Goal: Information Seeking & Learning: Understand process/instructions

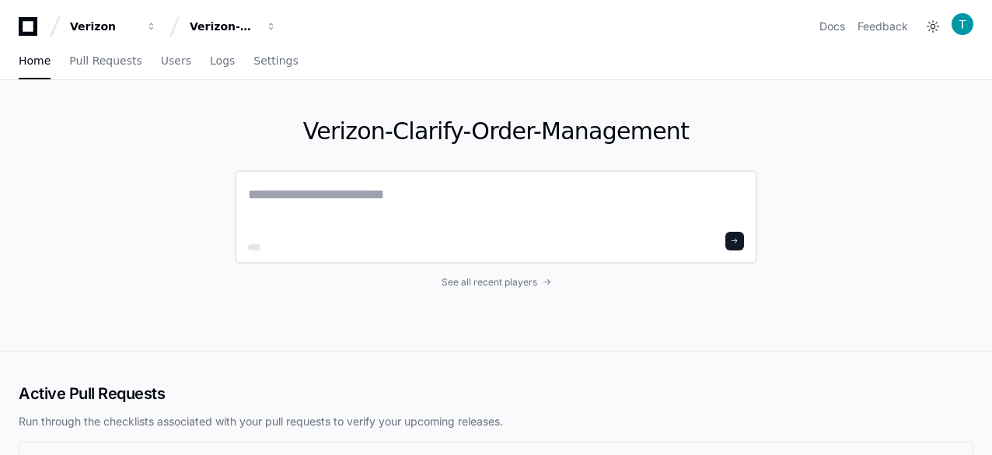
click at [435, 189] on textarea at bounding box center [496, 206] width 496 height 44
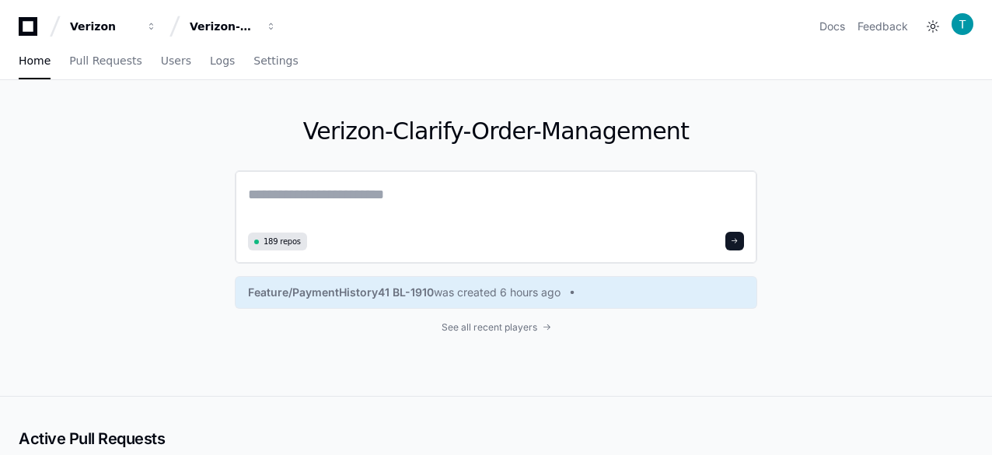
paste textarea "**********"
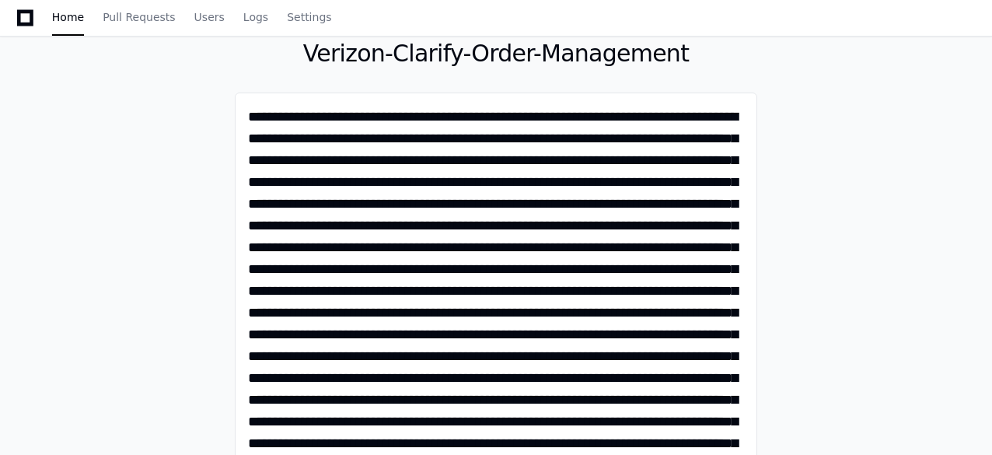
scroll to position [156, 0]
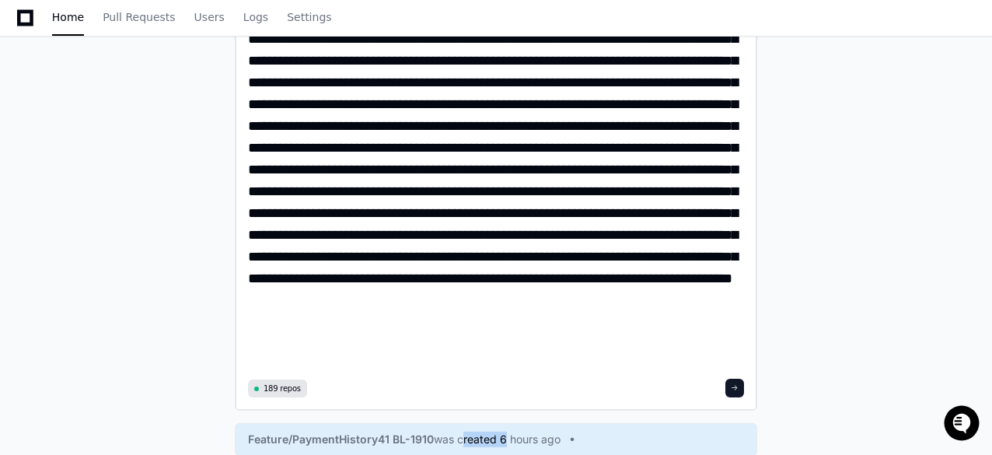
scroll to position [0, 0]
drag, startPoint x: 567, startPoint y: 318, endPoint x: 688, endPoint y: 337, distance: 122.8
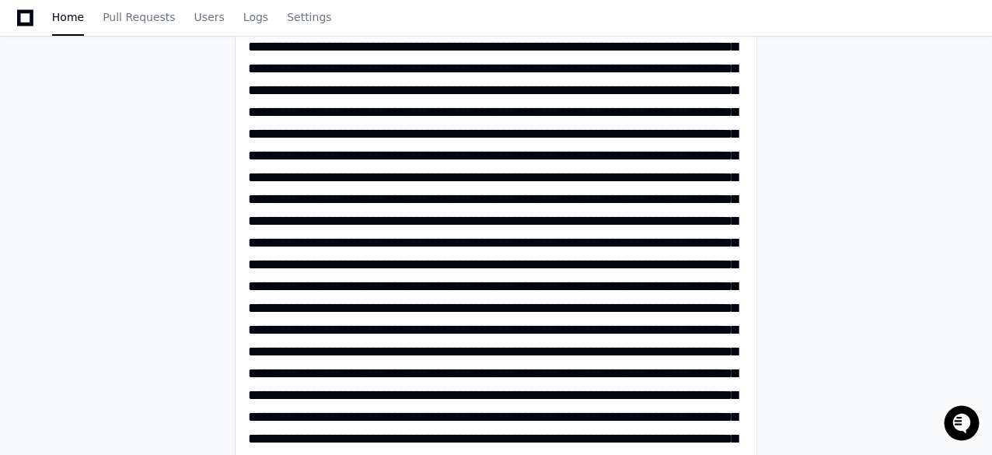
scroll to position [455, 0]
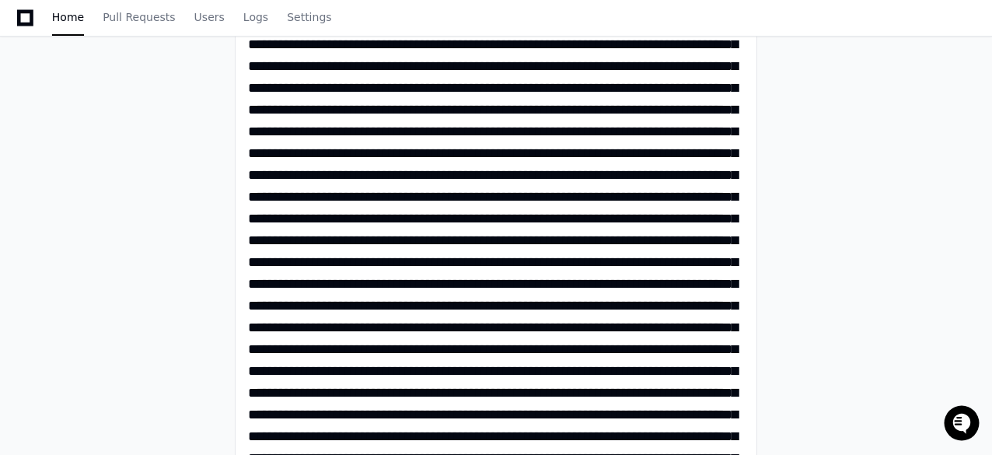
type textarea "**********"
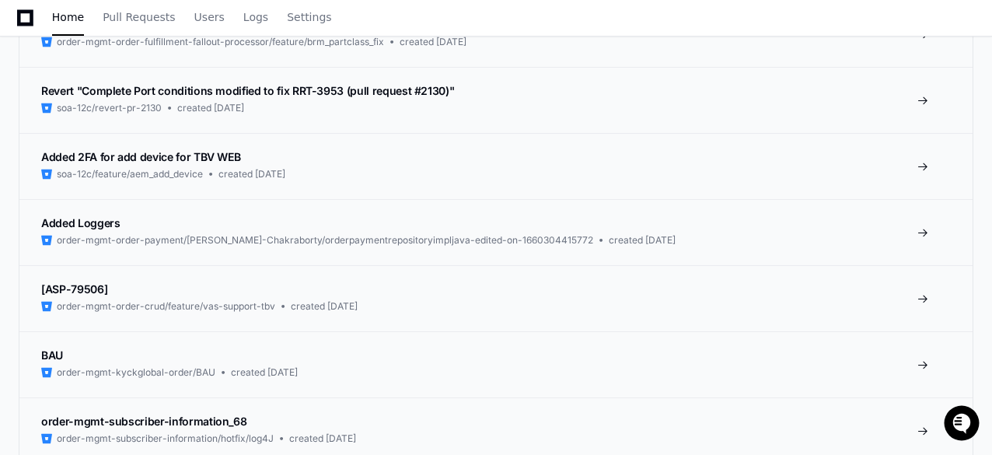
scroll to position [488, 0]
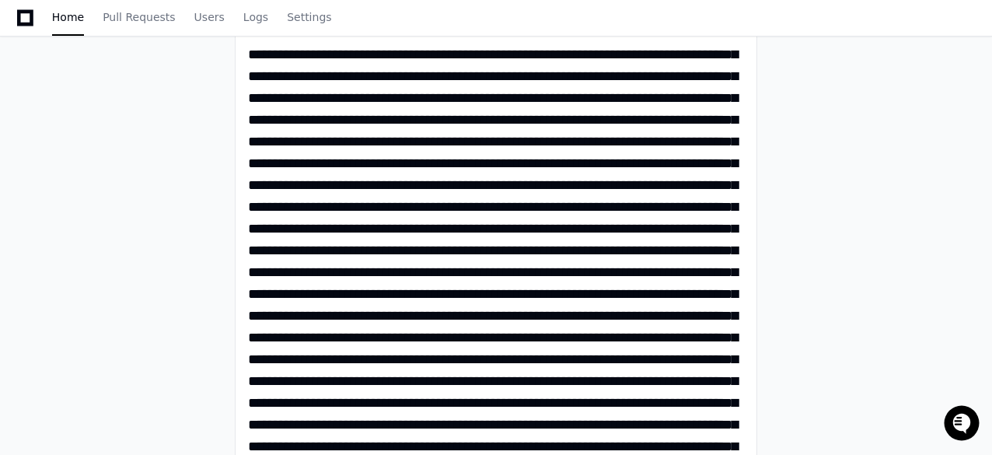
click at [818, 243] on div "Verizon-Clarify-Order-Management 189 repos Feature/PaymentHistory41 BL-1910 was…" at bounding box center [496, 162] width 992 height 1141
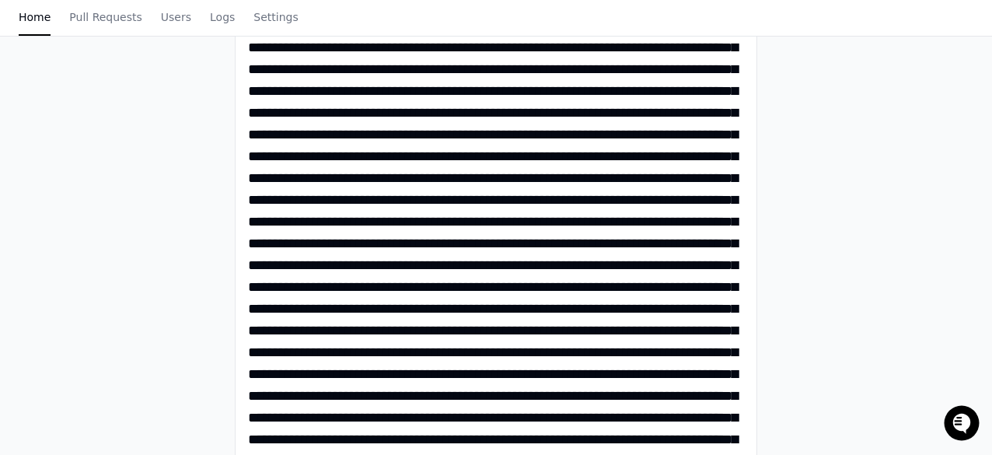
scroll to position [0, 0]
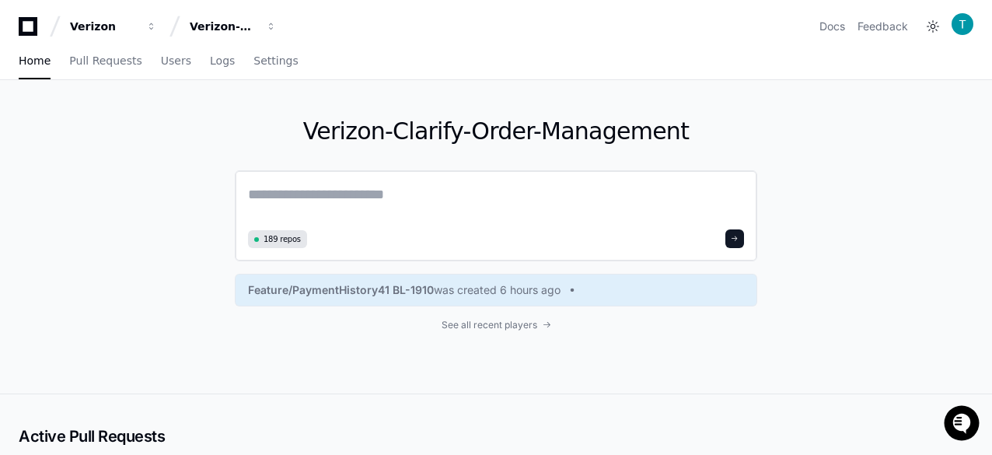
paste textarea "**********"
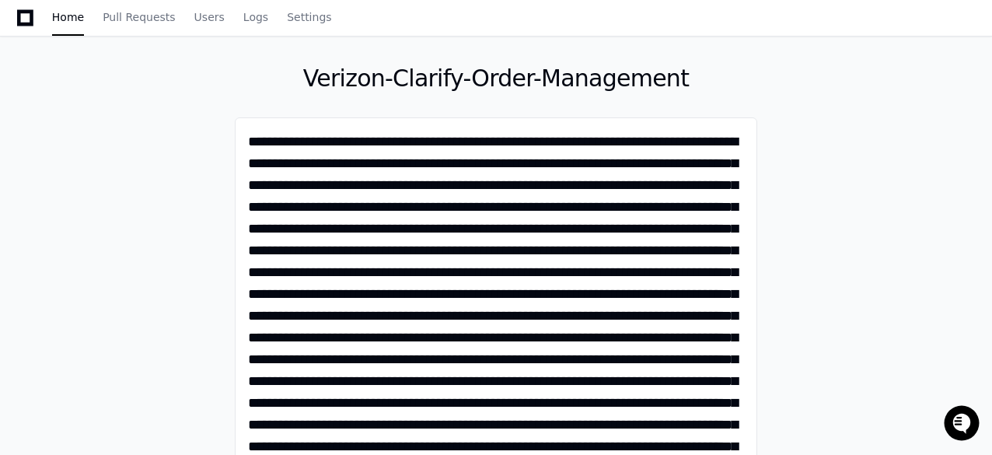
scroll to position [78, 0]
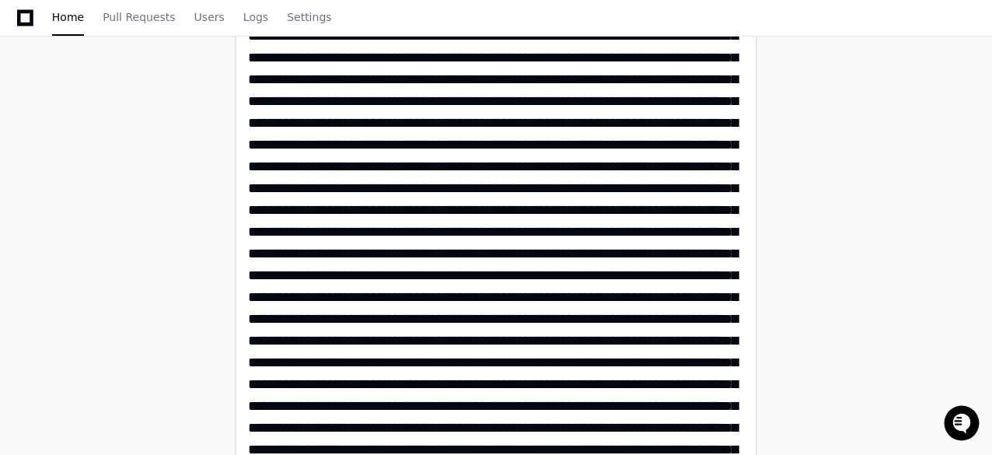
click at [434, 255] on textarea at bounding box center [496, 382] width 497 height 1021
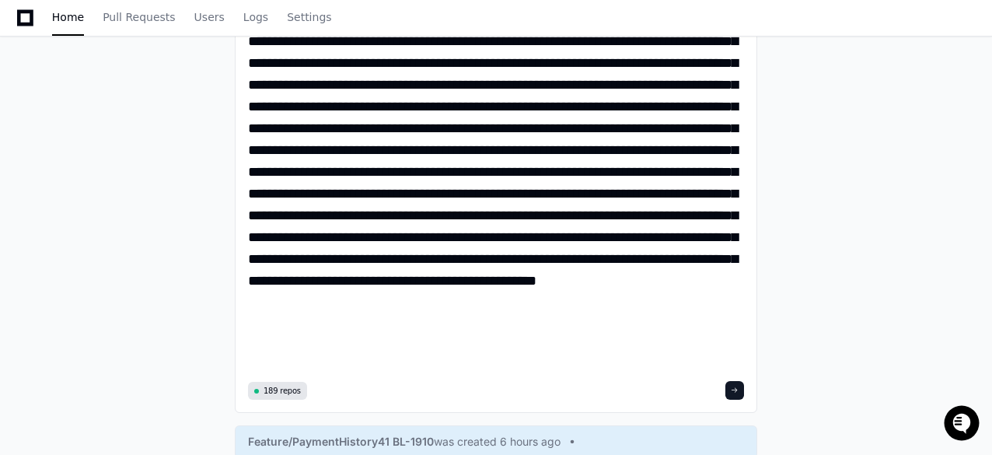
scroll to position [851, 0]
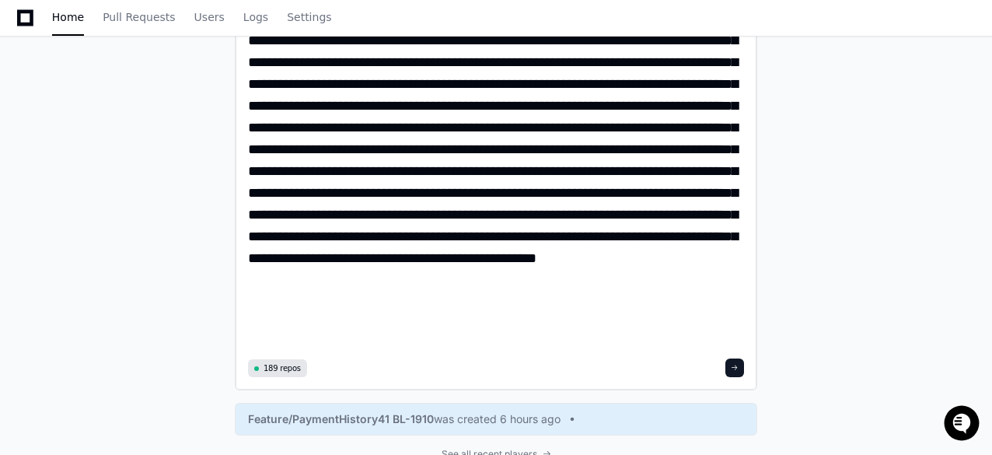
drag, startPoint x: 561, startPoint y: 238, endPoint x: 582, endPoint y: 234, distance: 21.4
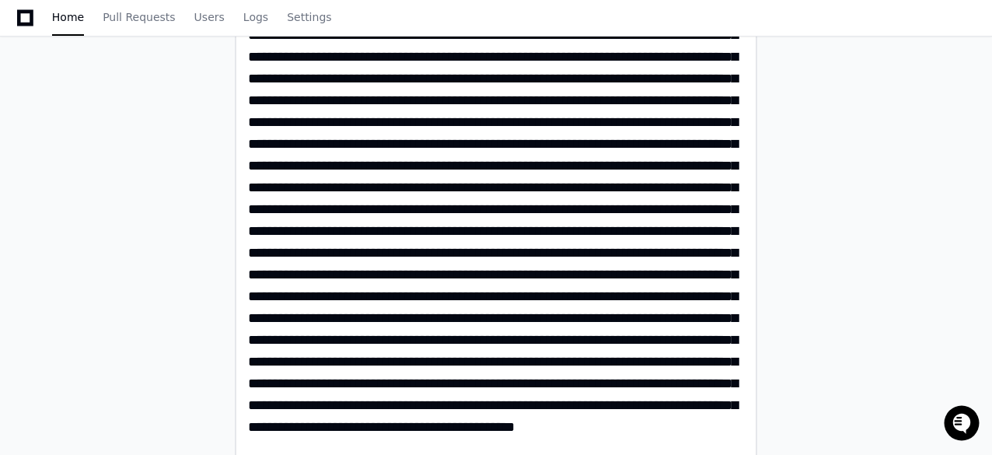
scroll to position [681, 0]
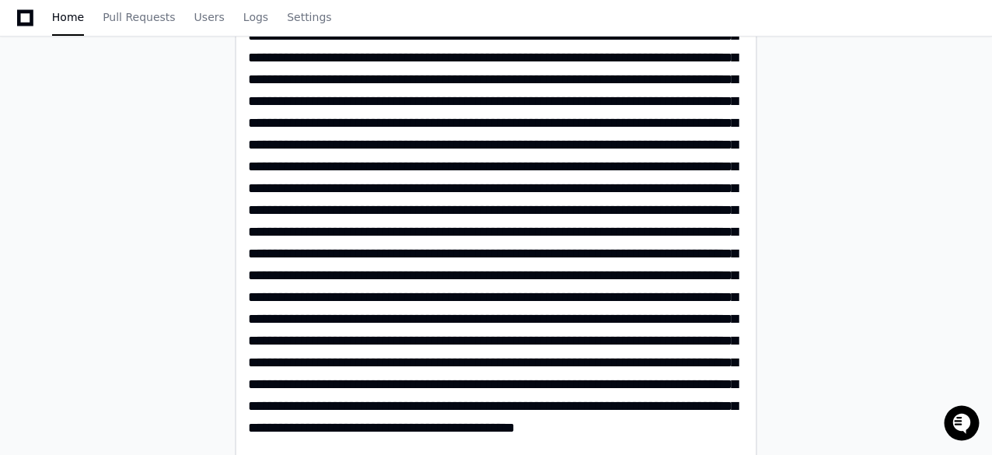
drag, startPoint x: 579, startPoint y: 253, endPoint x: 593, endPoint y: 251, distance: 13.3
click at [593, 251] on textarea at bounding box center [496, 12] width 497 height 1021
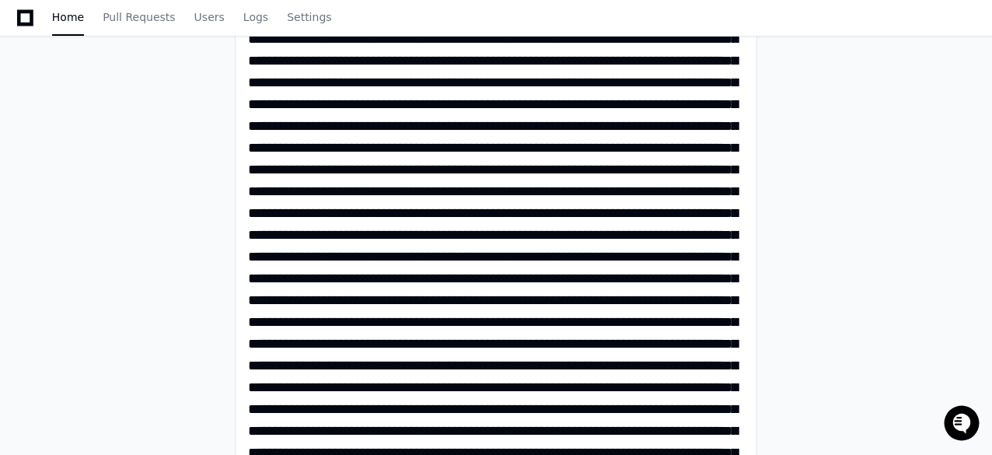
scroll to position [278, 0]
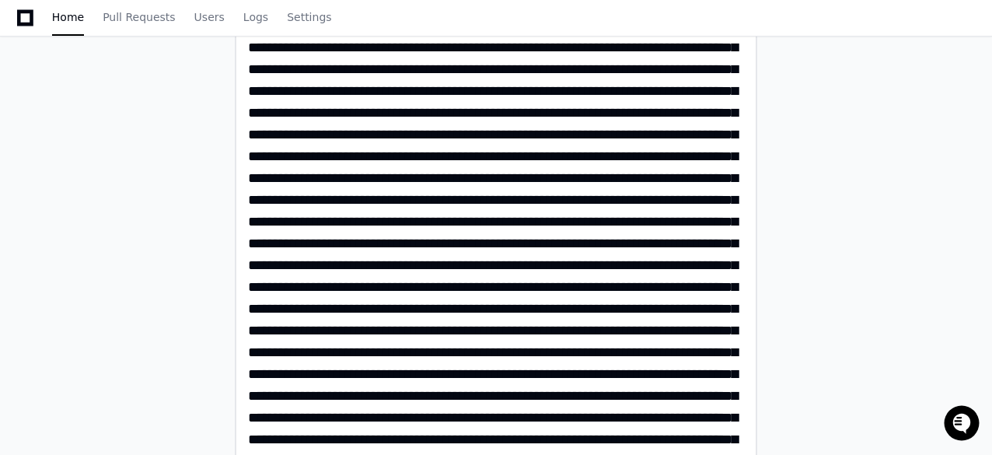
click at [609, 236] on textarea at bounding box center [496, 416] width 497 height 1021
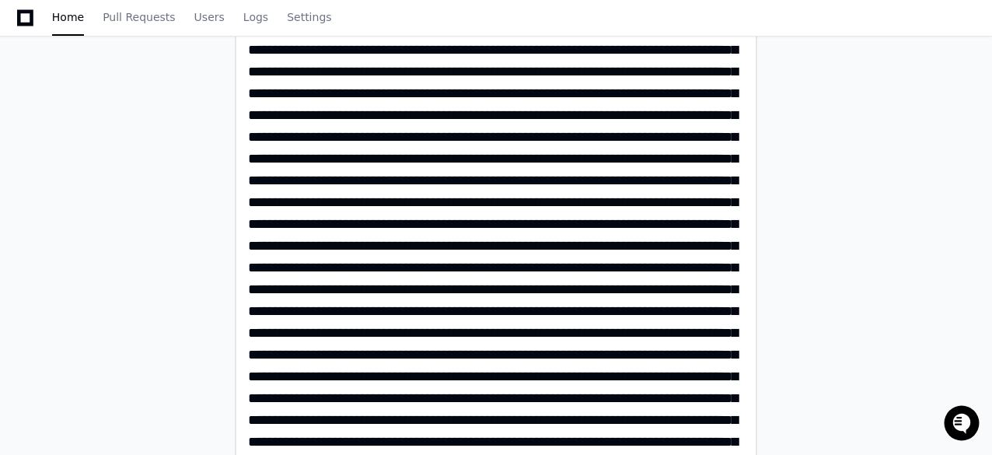
scroll to position [496, 0]
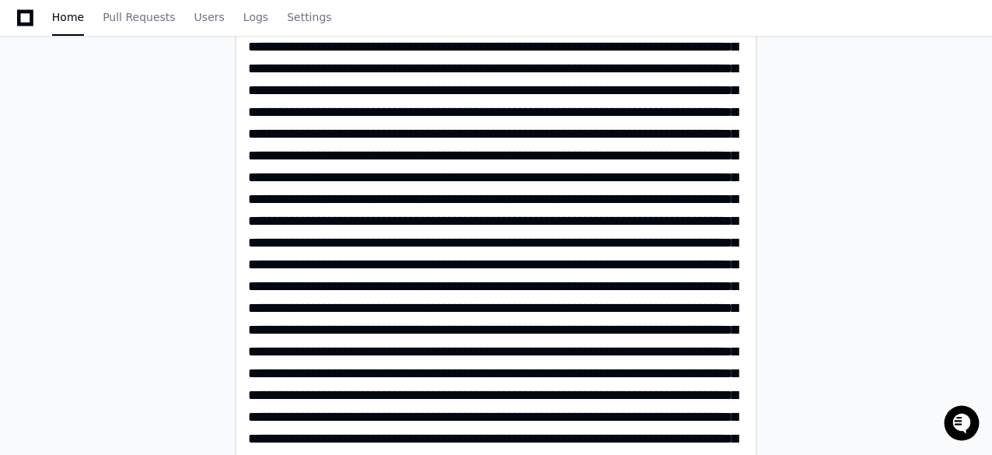
click at [562, 238] on textarea at bounding box center [496, 197] width 497 height 1021
click at [555, 246] on textarea at bounding box center [496, 197] width 497 height 1021
click at [435, 225] on textarea at bounding box center [496, 197] width 497 height 1021
type textarea "**********"
click at [830, 251] on div "Verizon-Clarify-Order-Management 189 repos Feature/PaymentHistory41 BL-1910 was…" at bounding box center [496, 230] width 992 height 1293
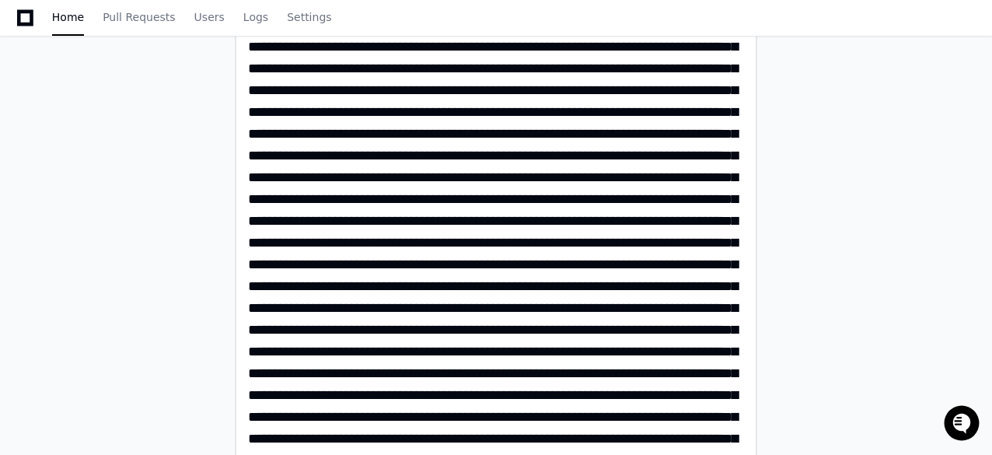
scroll to position [652, 0]
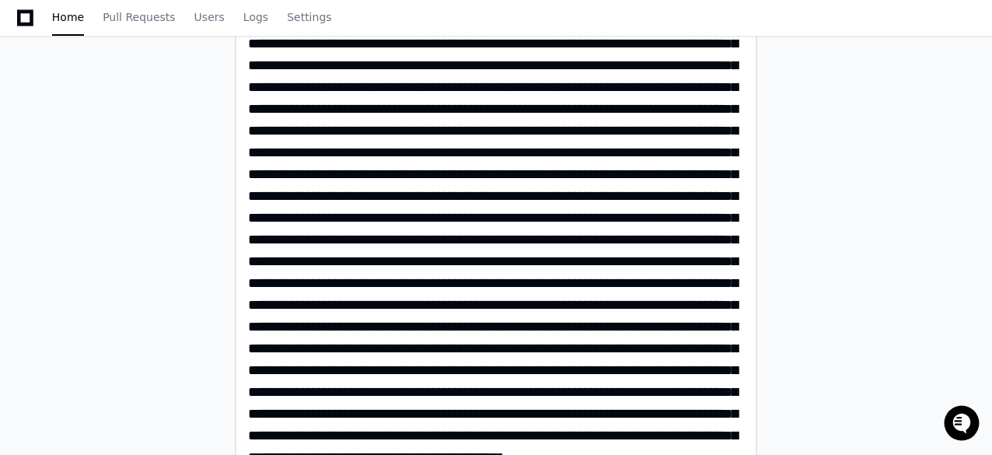
click at [569, 243] on textarea at bounding box center [496, 42] width 497 height 1021
click at [569, 282] on textarea at bounding box center [496, 42] width 497 height 1021
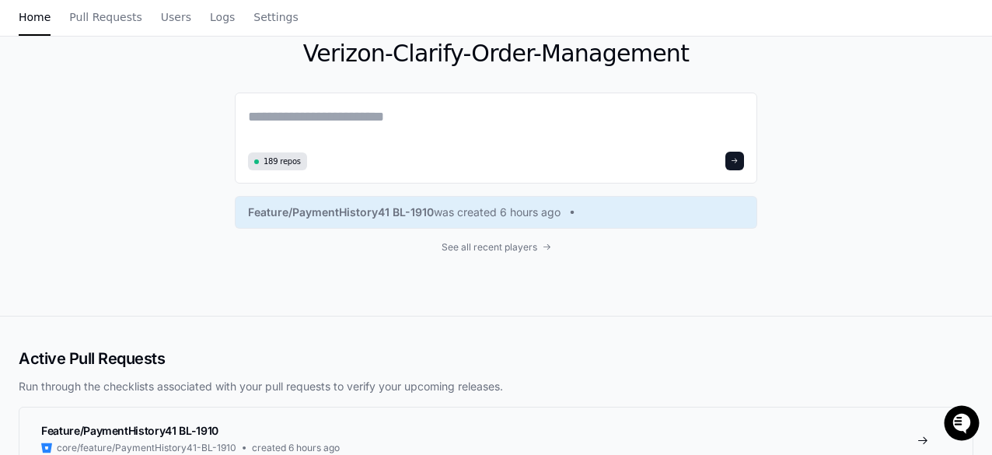
scroll to position [0, 0]
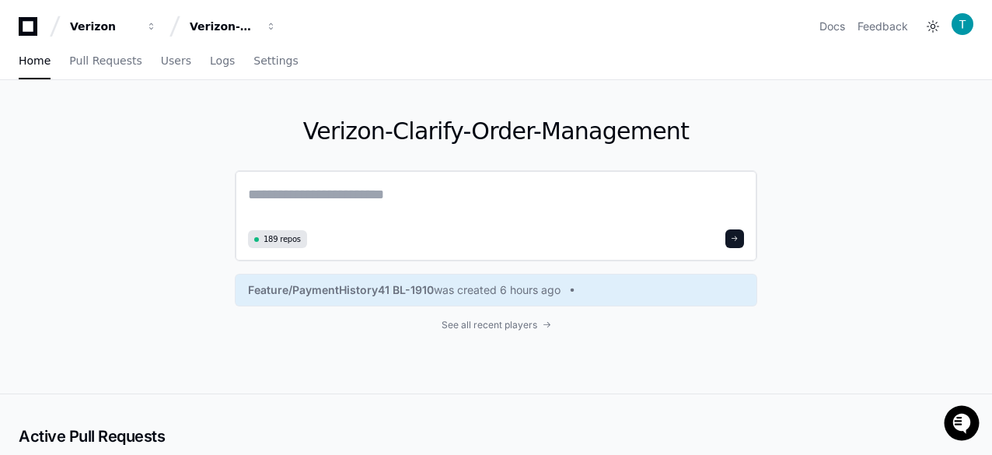
paste textarea "**********"
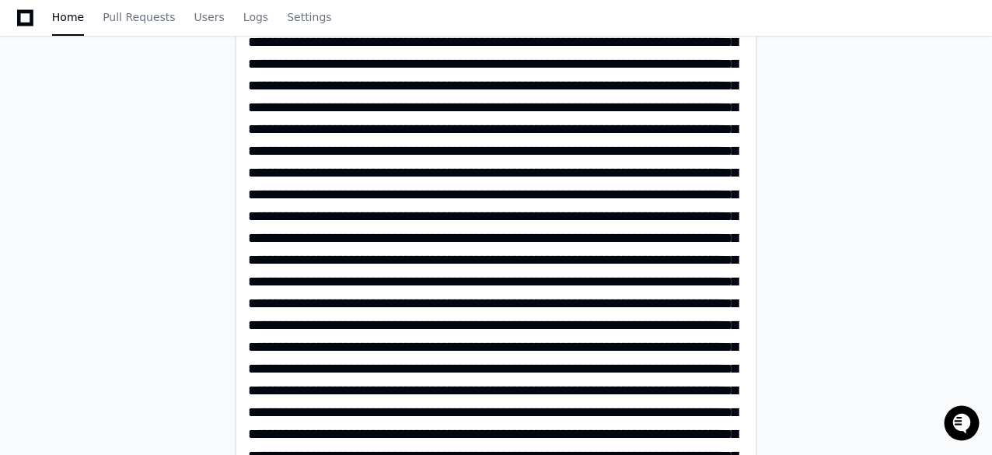
scroll to position [622, 0]
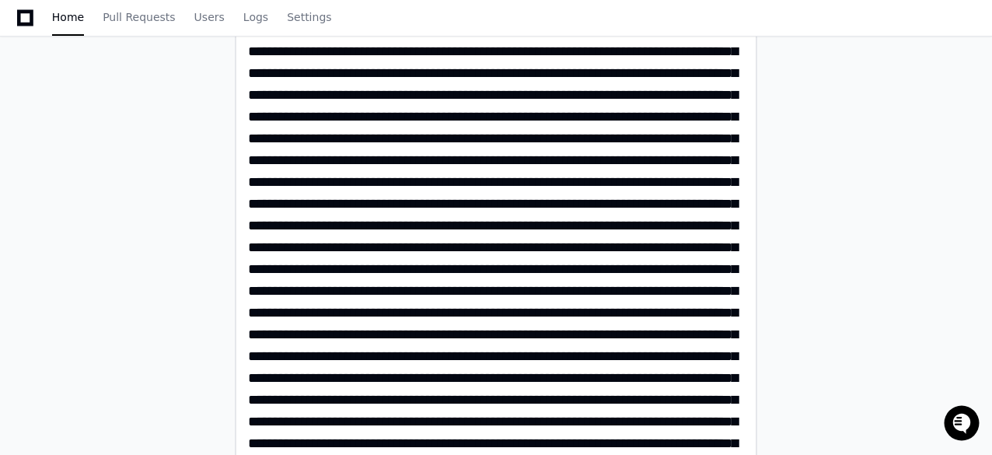
click at [569, 264] on textarea at bounding box center [496, 71] width 497 height 1021
click at [584, 268] on textarea at bounding box center [496, 71] width 497 height 1021
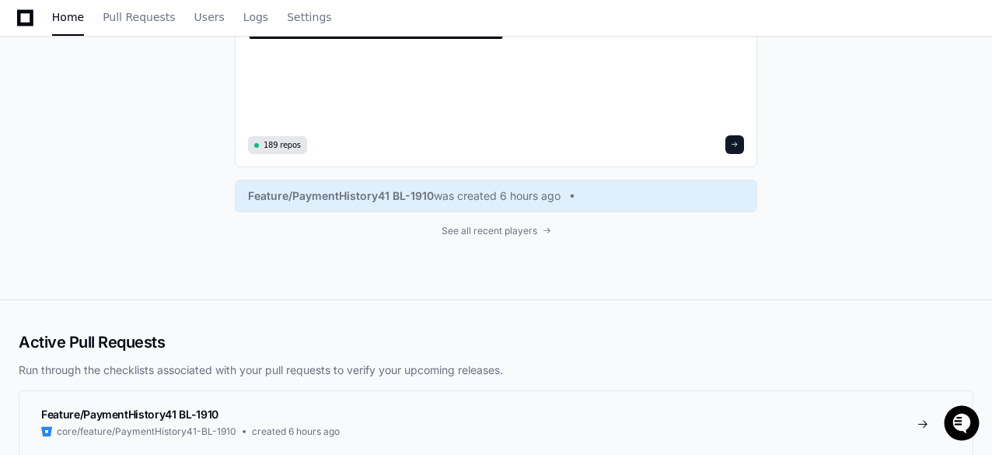
scroll to position [996, 0]
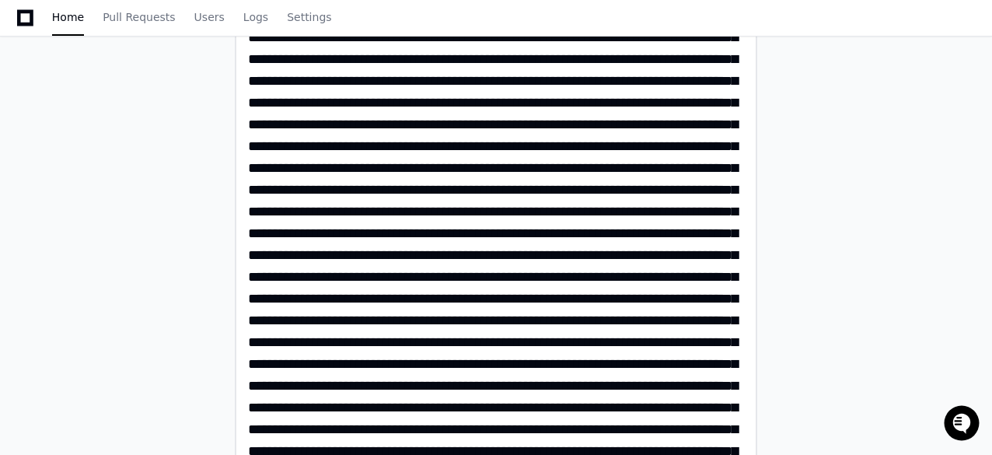
scroll to position [0, 0]
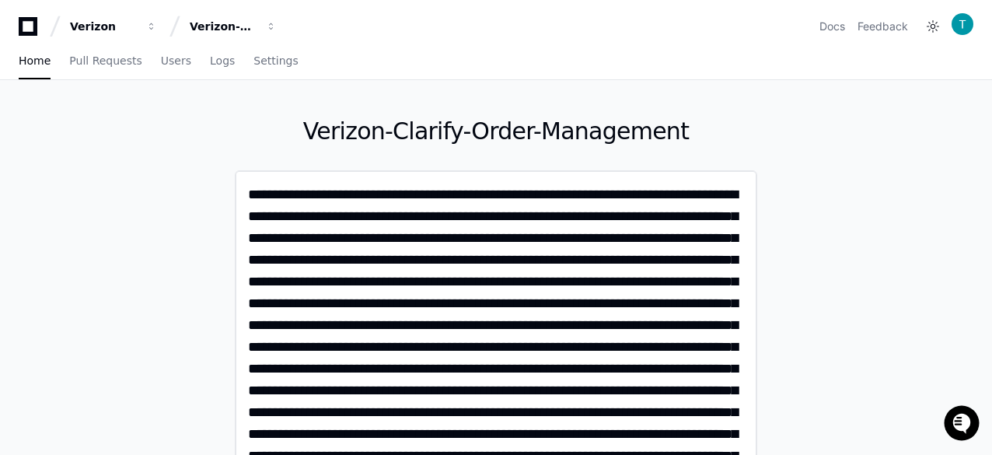
paste textarea
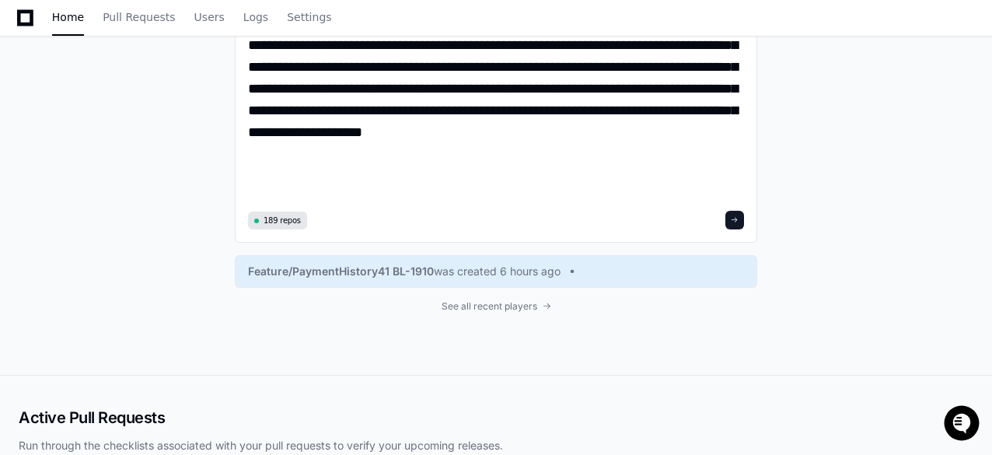
scroll to position [903, 0]
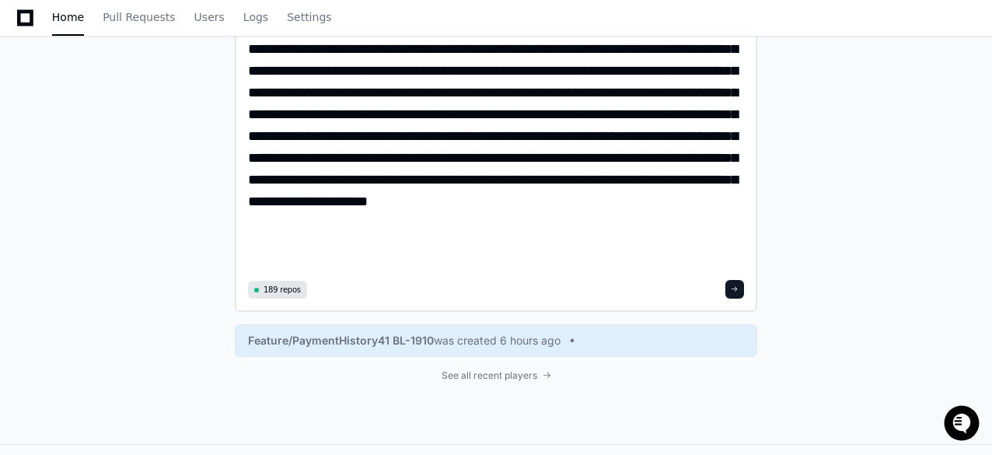
scroll to position [908, 0]
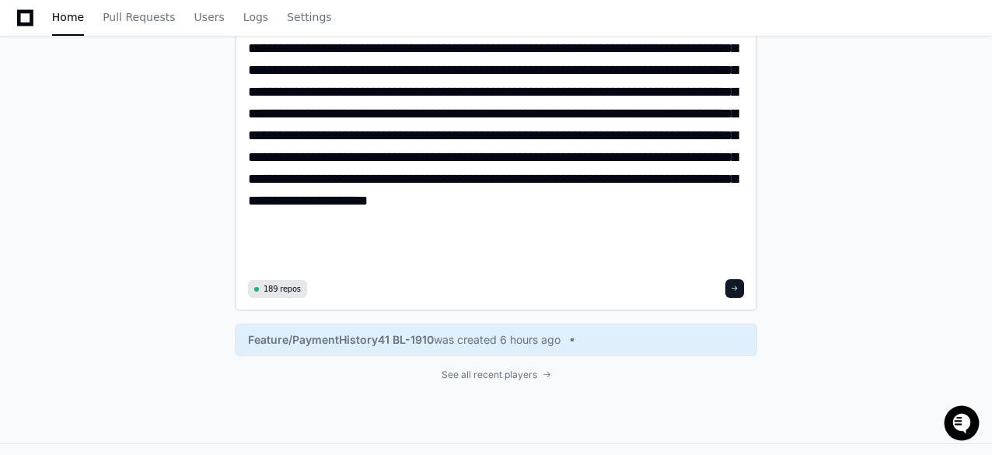
type textarea "**********"
click at [741, 292] on button at bounding box center [735, 288] width 19 height 19
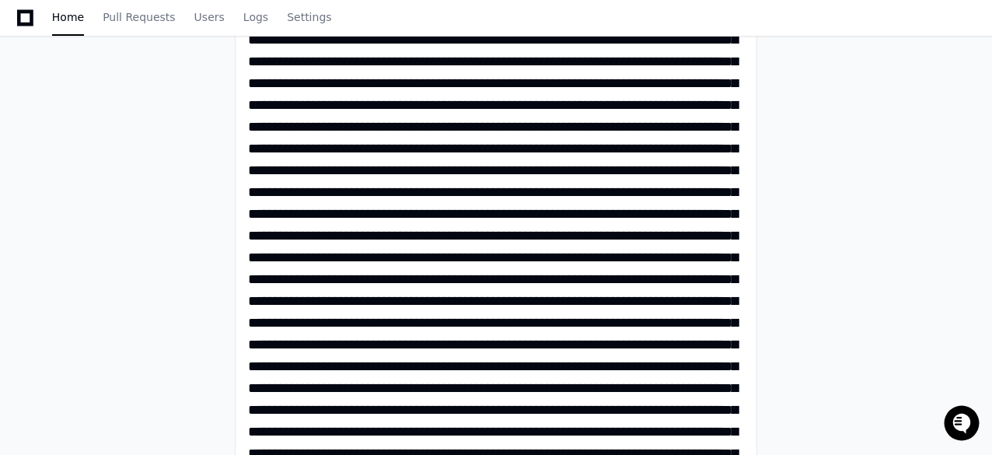
scroll to position [286, 0]
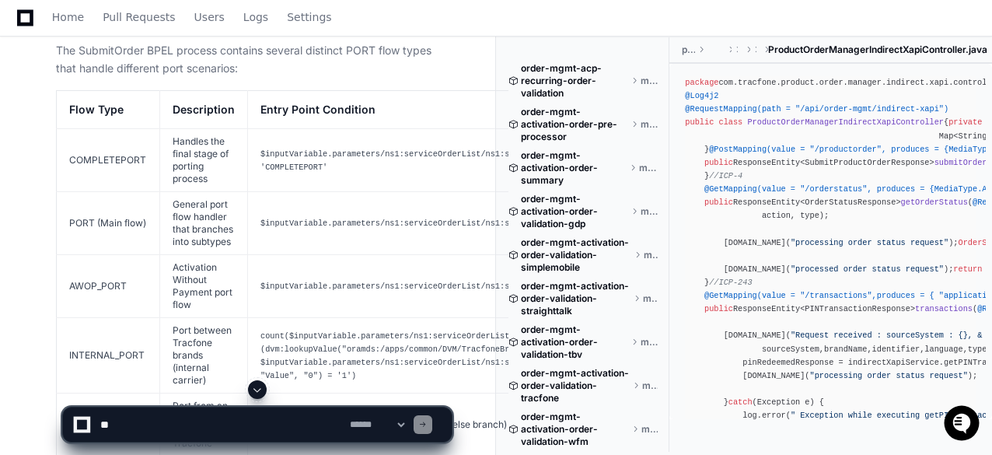
scroll to position [2644, 0]
click at [90, 252] on td "PORT (Main flow)" at bounding box center [108, 225] width 103 height 63
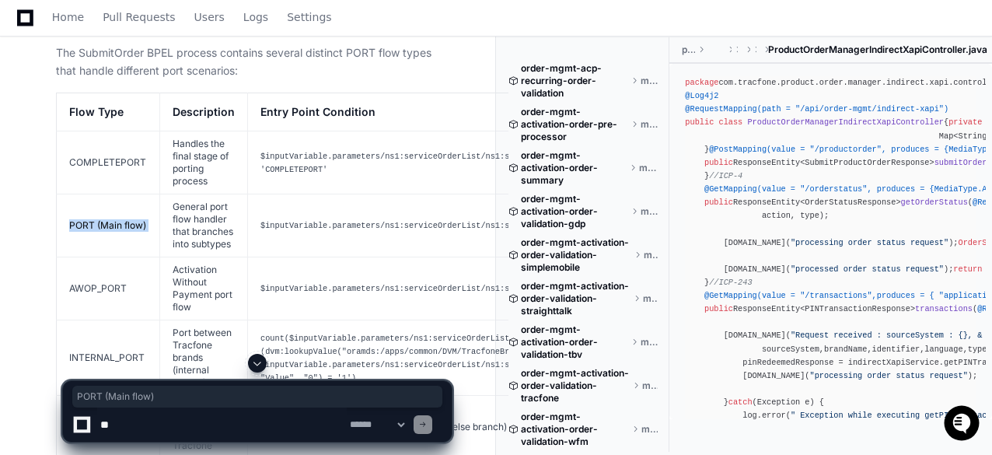
click at [90, 252] on td "PORT (Main flow)" at bounding box center [108, 225] width 103 height 63
copy tr "PORT (Main flow)"
click at [140, 425] on textarea at bounding box center [222, 425] width 250 height 34
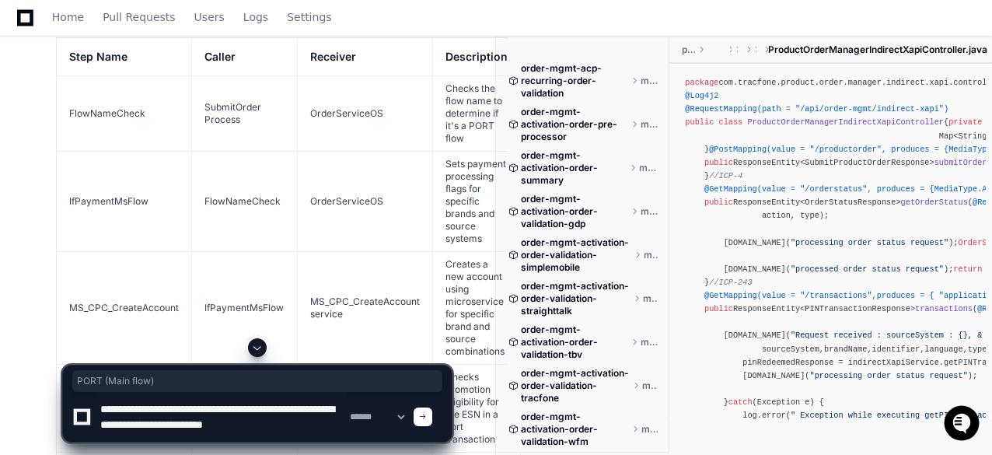
scroll to position [3033, 0]
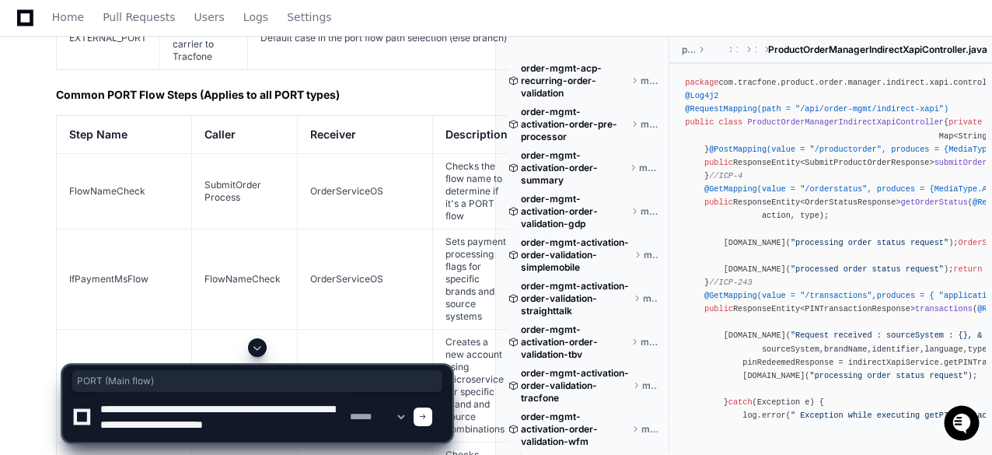
click at [149, 103] on h2 "Common PORT Flow Steps (Applies to all PORT types)" at bounding box center [254, 95] width 396 height 16
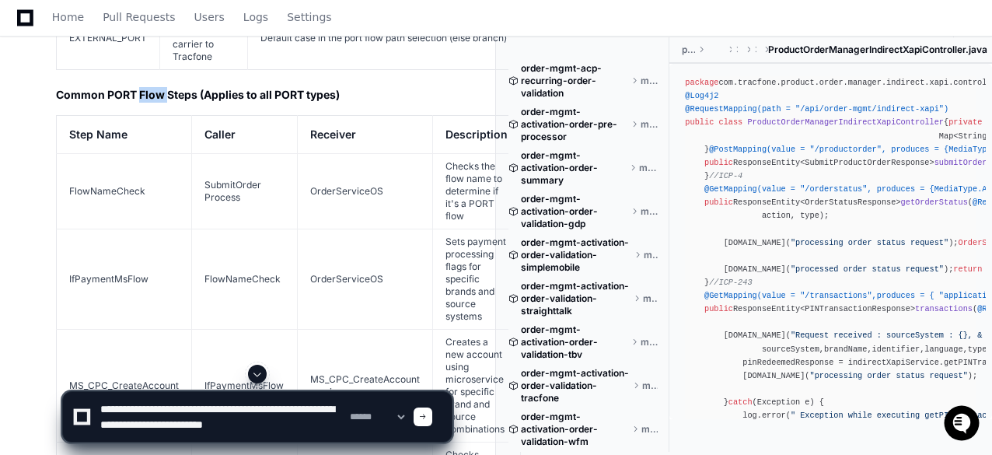
click at [149, 103] on h2 "Common PORT Flow Steps (Applies to all PORT types)" at bounding box center [254, 95] width 396 height 16
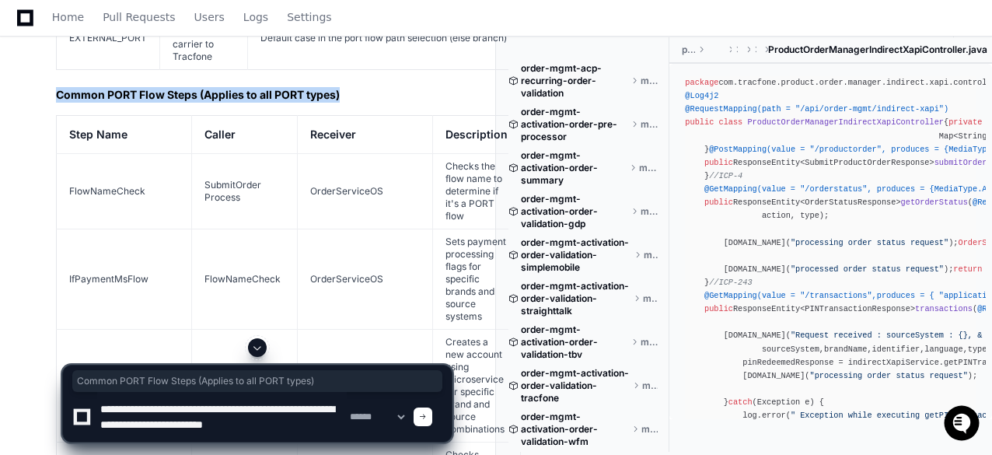
click at [149, 103] on h2 "Common PORT Flow Steps (Applies to all PORT types)" at bounding box center [254, 95] width 396 height 16
copy h2 "Common PORT Flow Steps (Applies to all PORT types)"
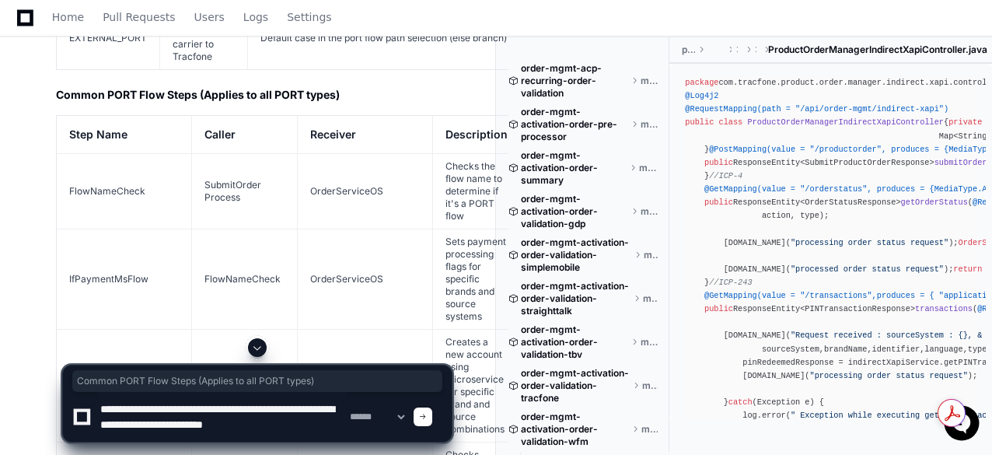
click at [320, 418] on textarea at bounding box center [222, 417] width 250 height 50
click at [308, 420] on textarea at bounding box center [222, 417] width 250 height 50
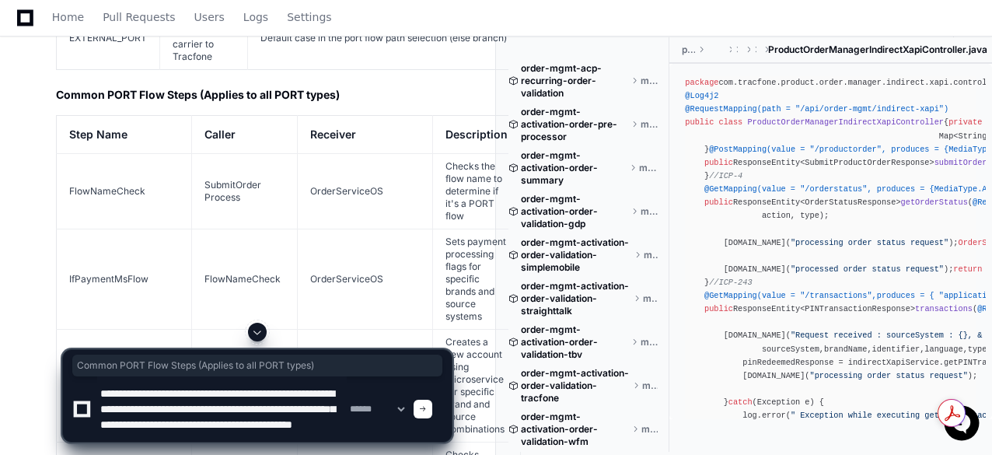
type textarea "**********"
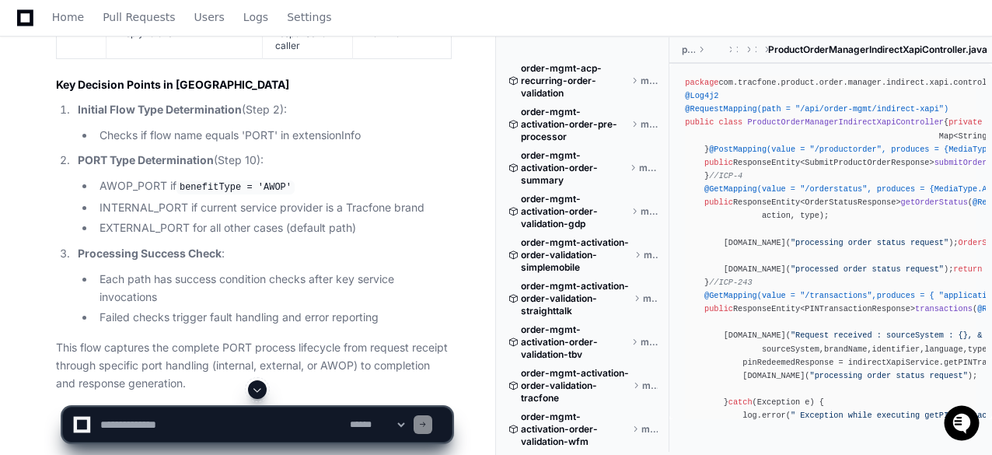
scroll to position [14355, 0]
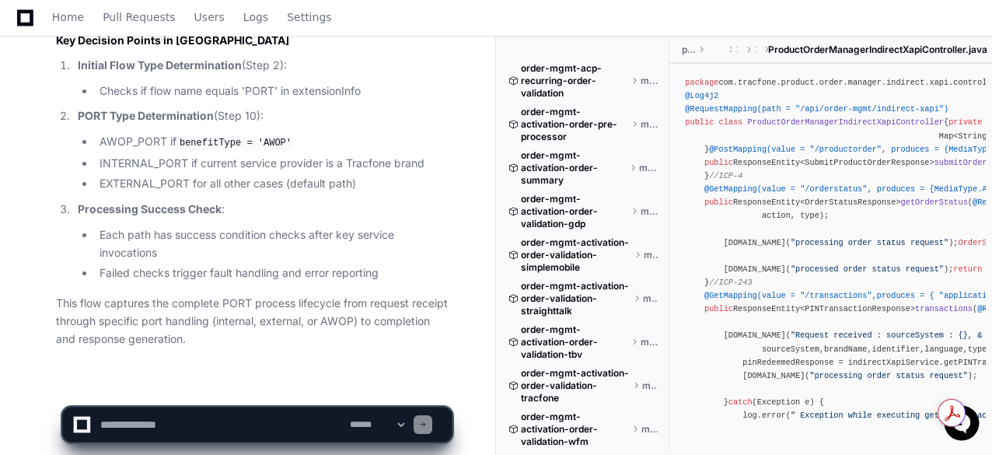
click at [162, 418] on textarea at bounding box center [222, 425] width 250 height 34
click at [150, 422] on textarea at bounding box center [222, 425] width 250 height 34
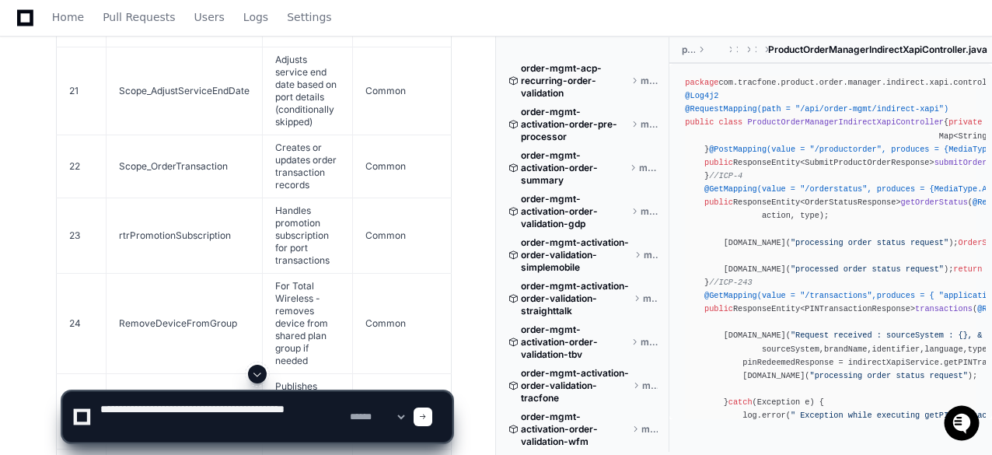
scroll to position [13577, 0]
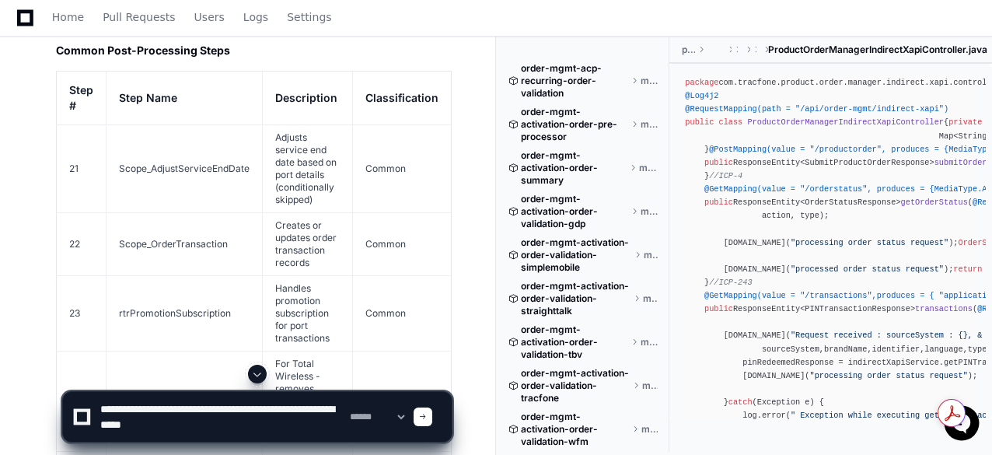
click at [311, 412] on textarea at bounding box center [222, 417] width 250 height 50
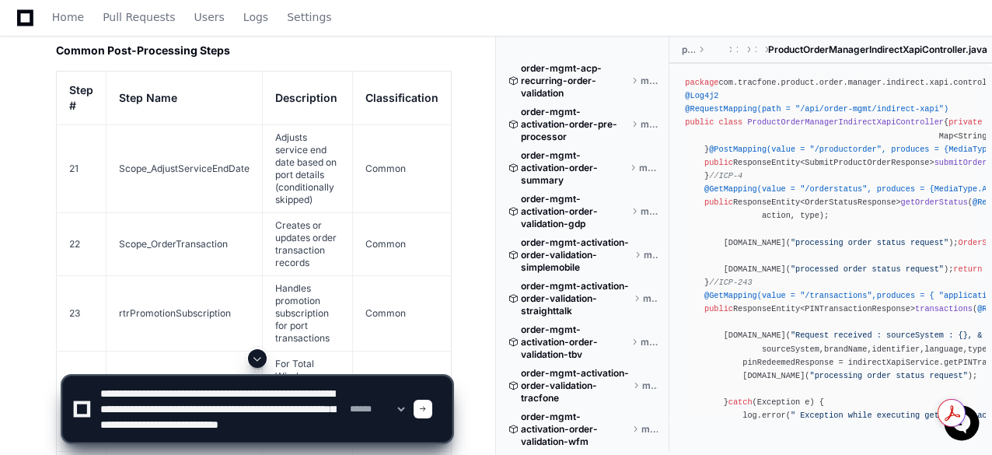
paste textarea "**********"
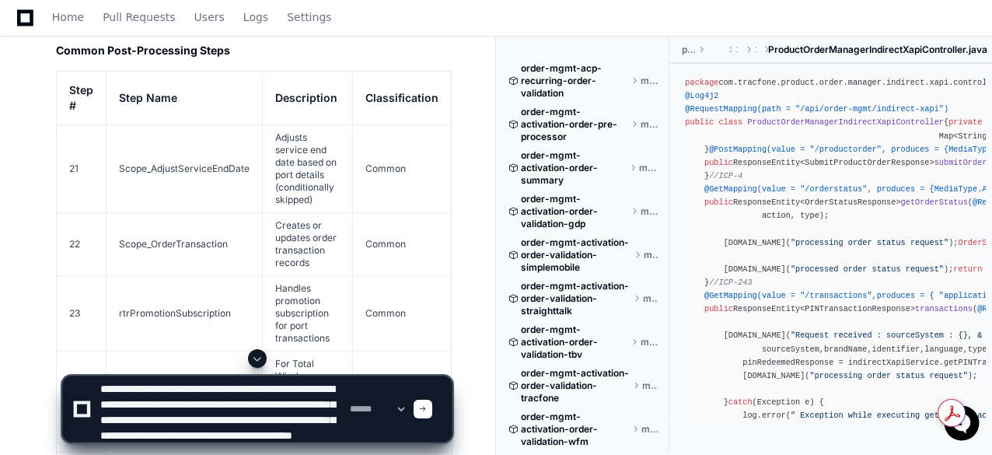
scroll to position [20, 0]
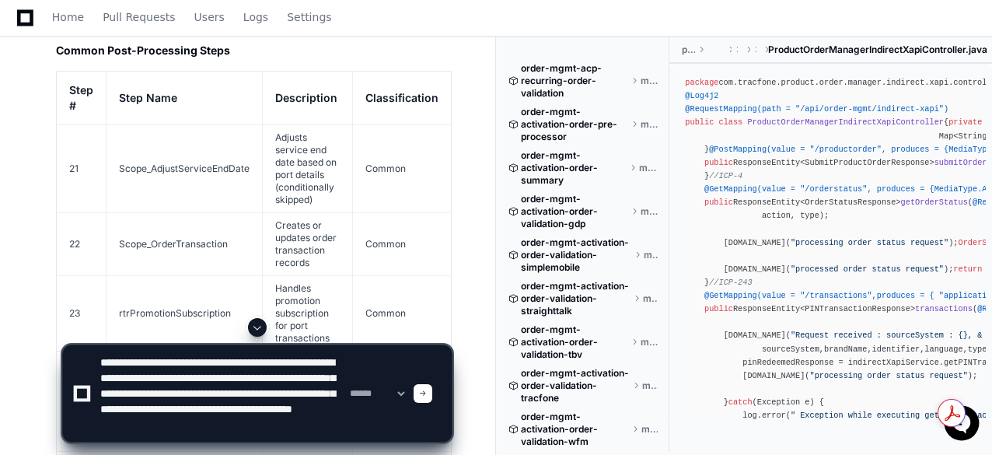
click at [215, 387] on textarea at bounding box center [222, 393] width 250 height 96
click at [176, 405] on textarea at bounding box center [222, 393] width 250 height 96
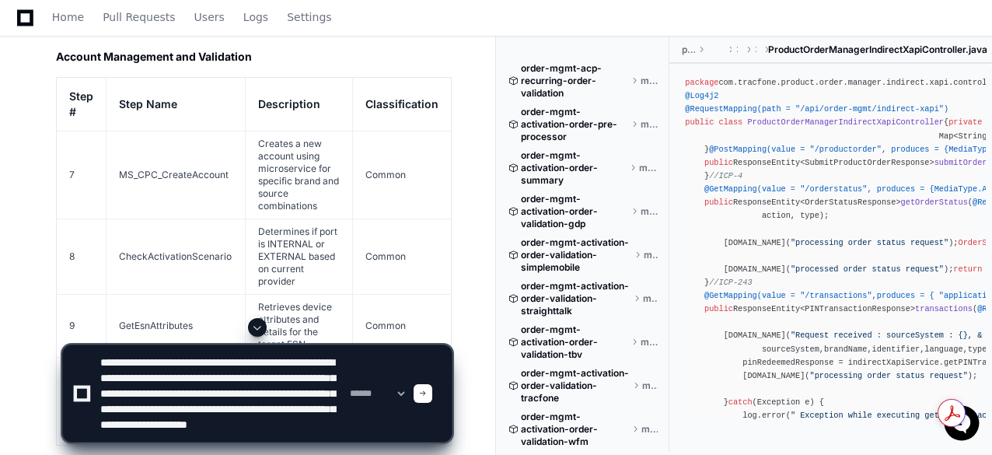
scroll to position [47, 0]
type textarea "**********"
click at [432, 401] on div at bounding box center [423, 393] width 19 height 19
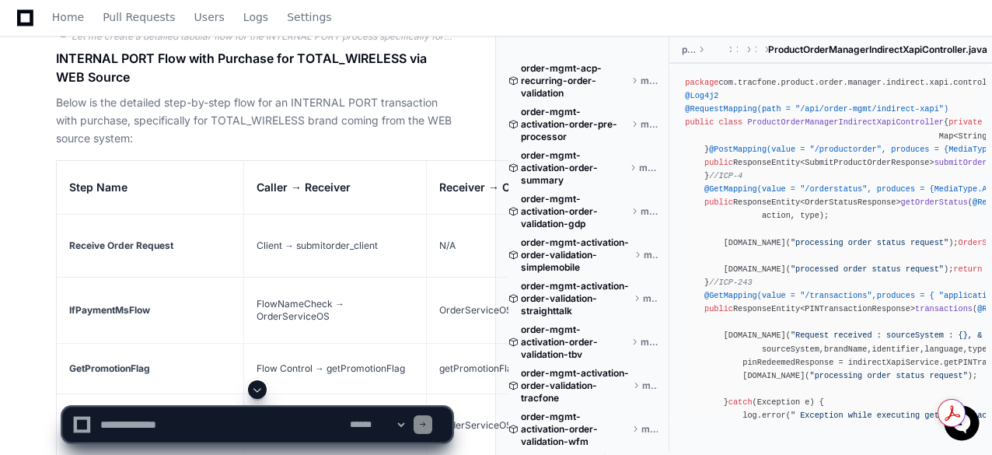
scroll to position [14923, 0]
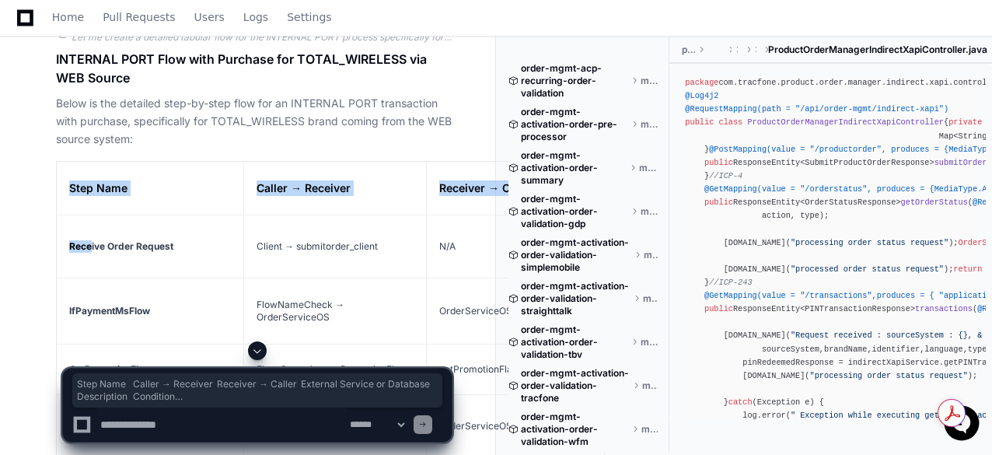
drag, startPoint x: 72, startPoint y: 169, endPoint x: 89, endPoint y: 234, distance: 67.7
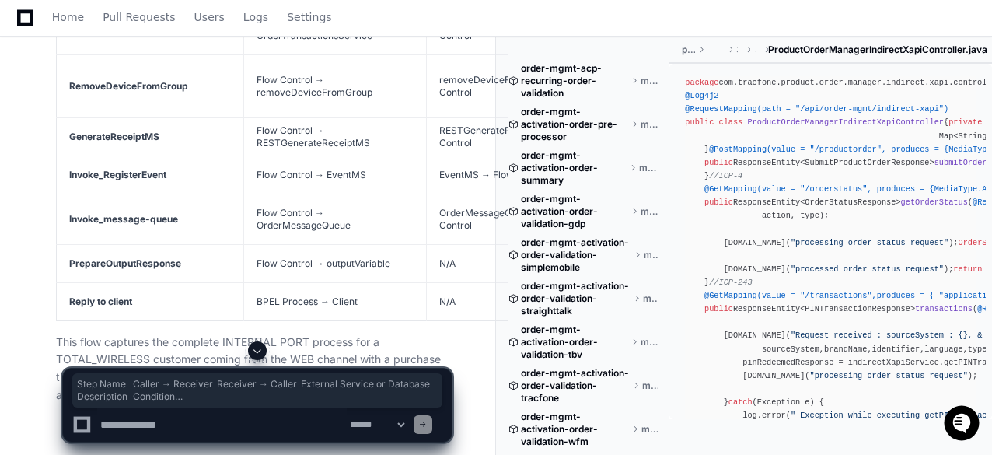
scroll to position [16323, 0]
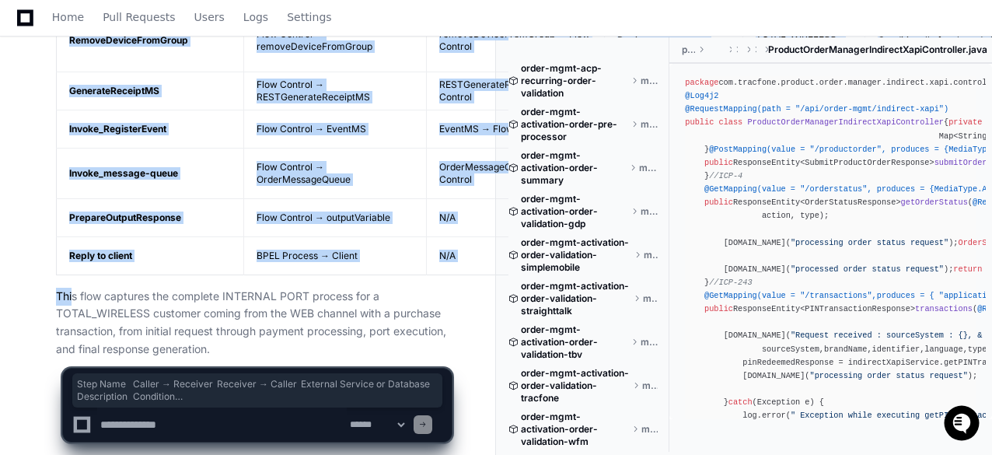
copy article "Lore Ipsu Dolors → Ametcons Adipisci → Elitse Doeiusmo Tempori ut Laboreet Dolo…"
click at [59, 288] on p "This flow captures the complete INTERNAL PORT process for a TOTAL_WIRELESS cust…" at bounding box center [254, 323] width 396 height 71
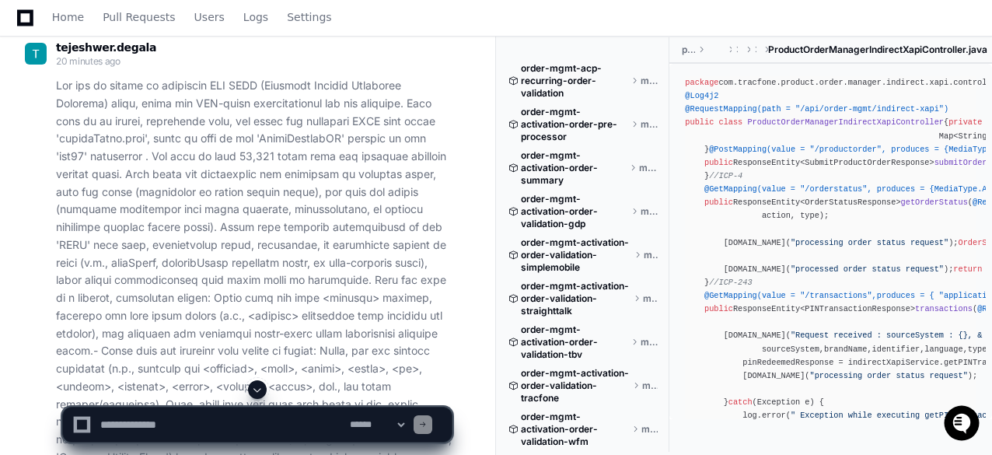
scroll to position [156, 0]
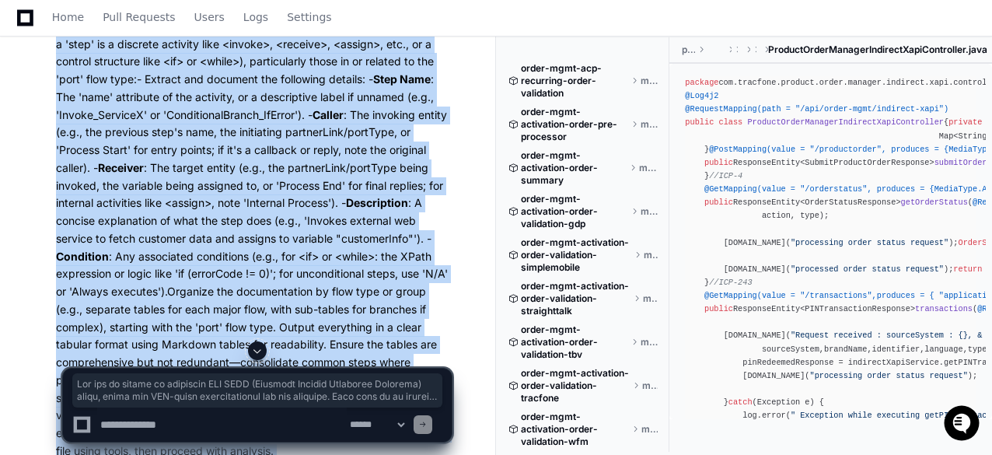
scroll to position [389, 0]
